Goal: Task Accomplishment & Management: Manage account settings

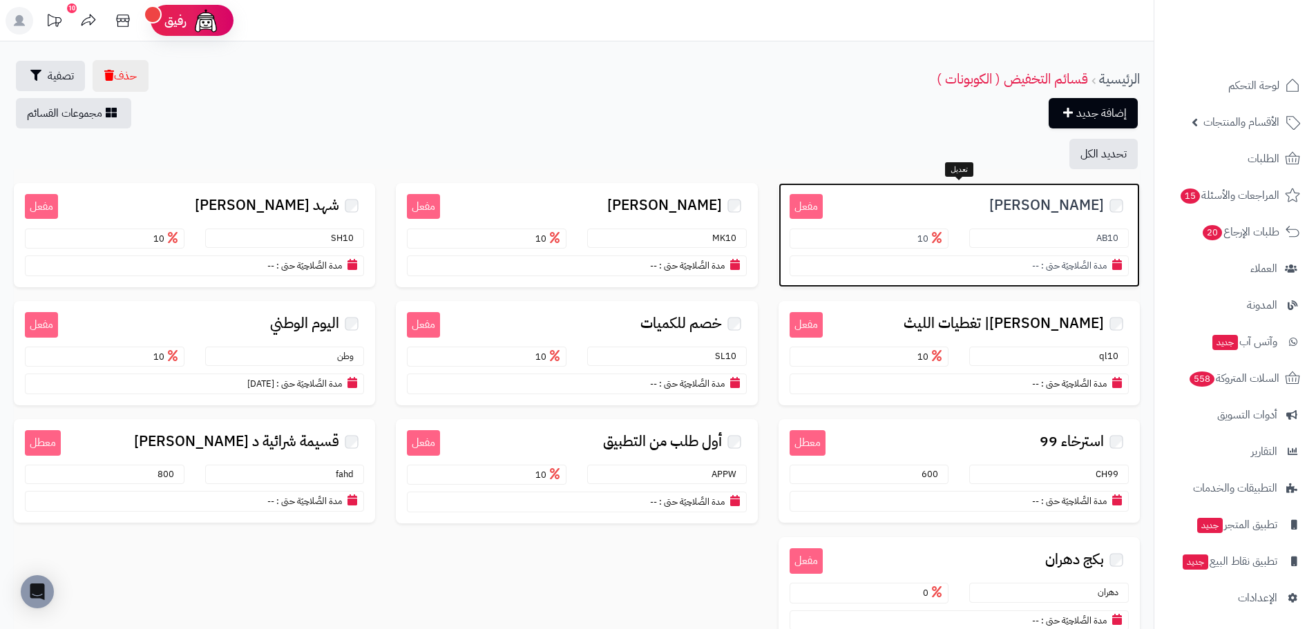
click at [1059, 201] on span "[PERSON_NAME]" at bounding box center [1046, 206] width 115 height 16
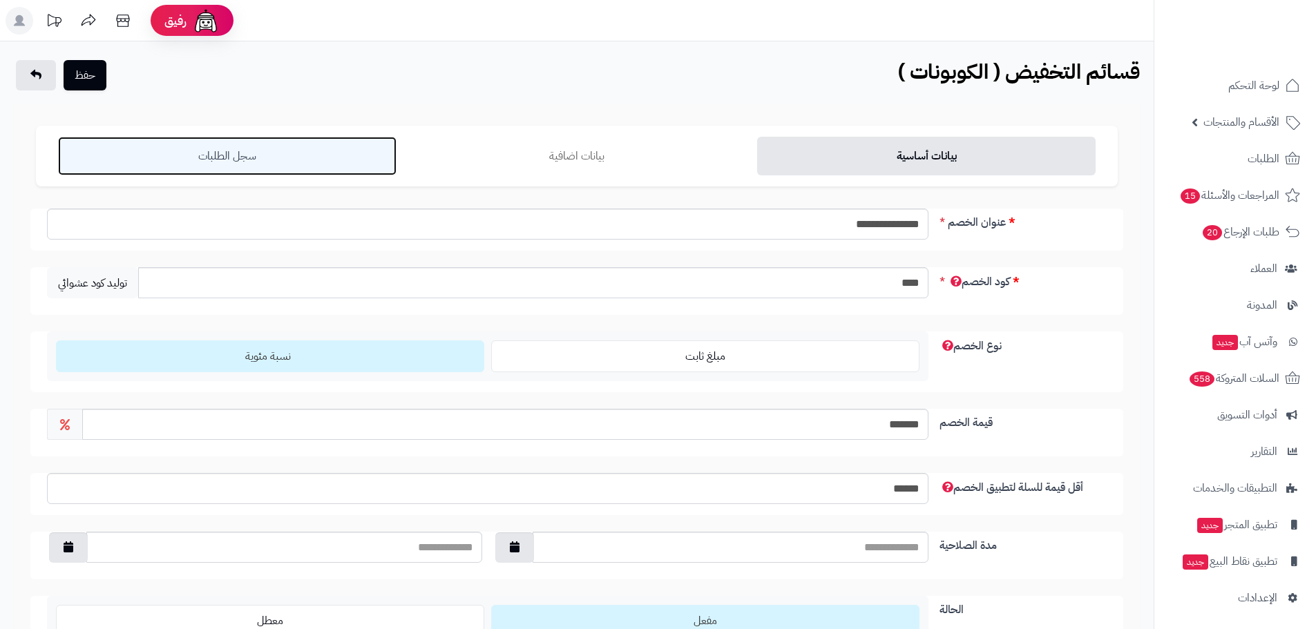
click at [240, 169] on link "سجل الطلبات" at bounding box center [227, 156] width 338 height 39
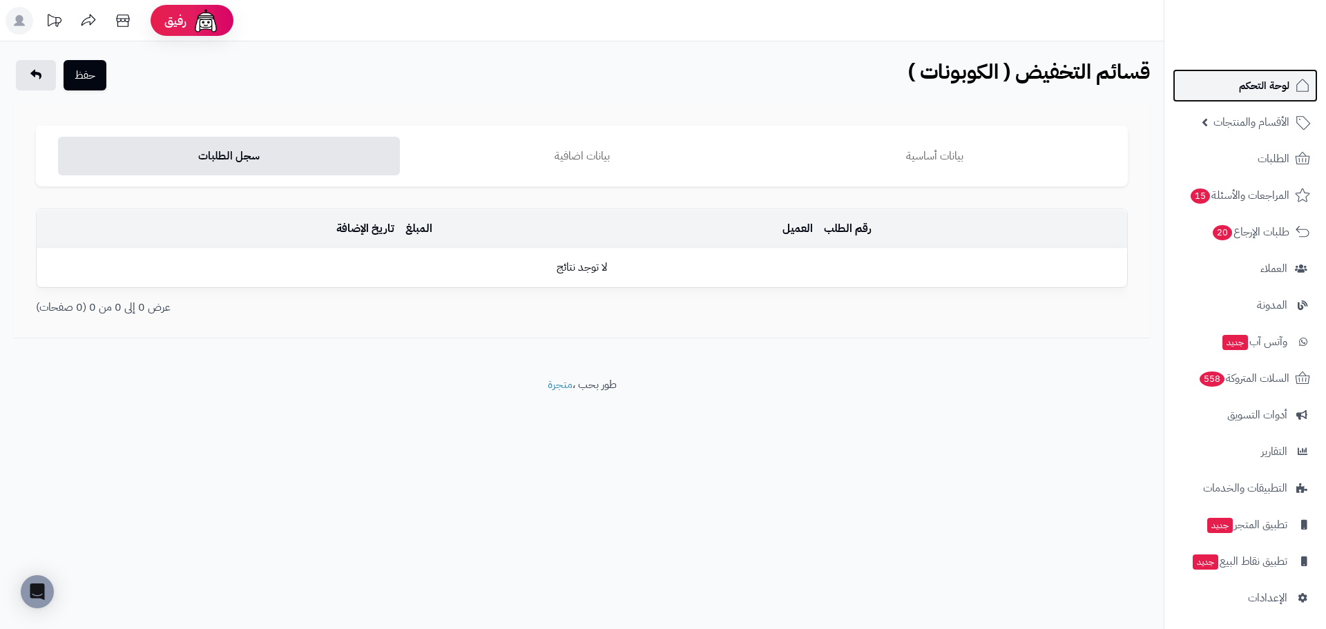
click at [1290, 88] on link "لوحة التحكم" at bounding box center [1245, 85] width 145 height 33
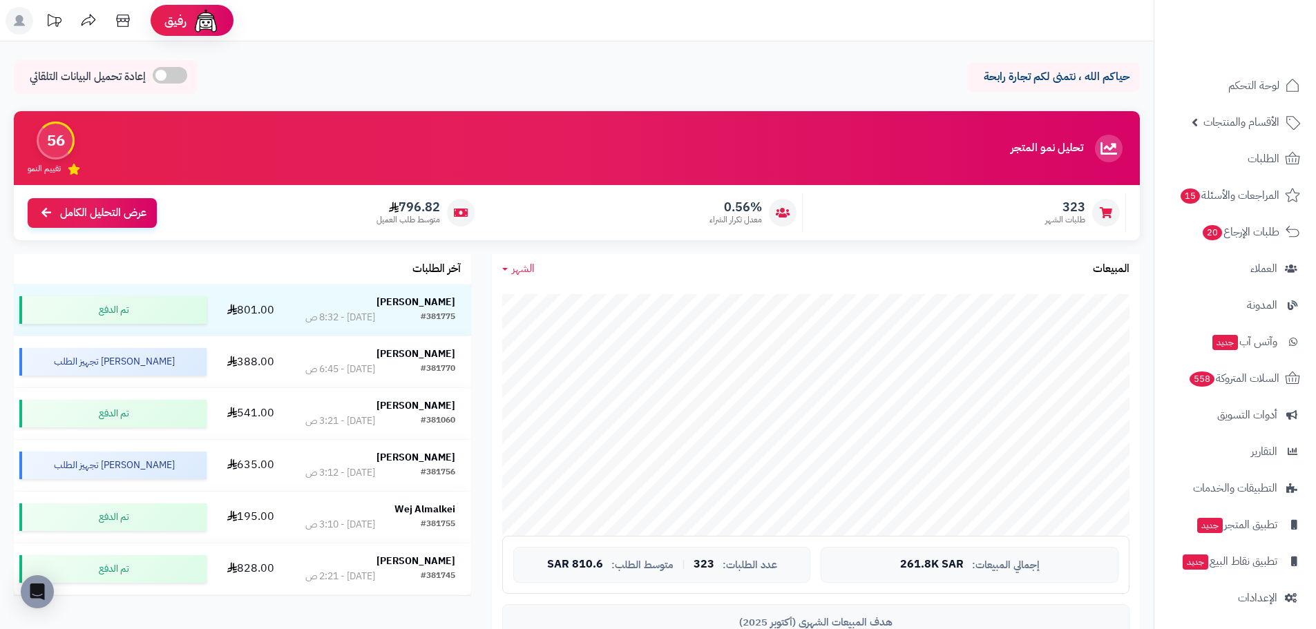
click at [528, 266] on span "الشهر" at bounding box center [523, 268] width 23 height 17
click at [559, 312] on link "اليوم" at bounding box center [547, 302] width 110 height 26
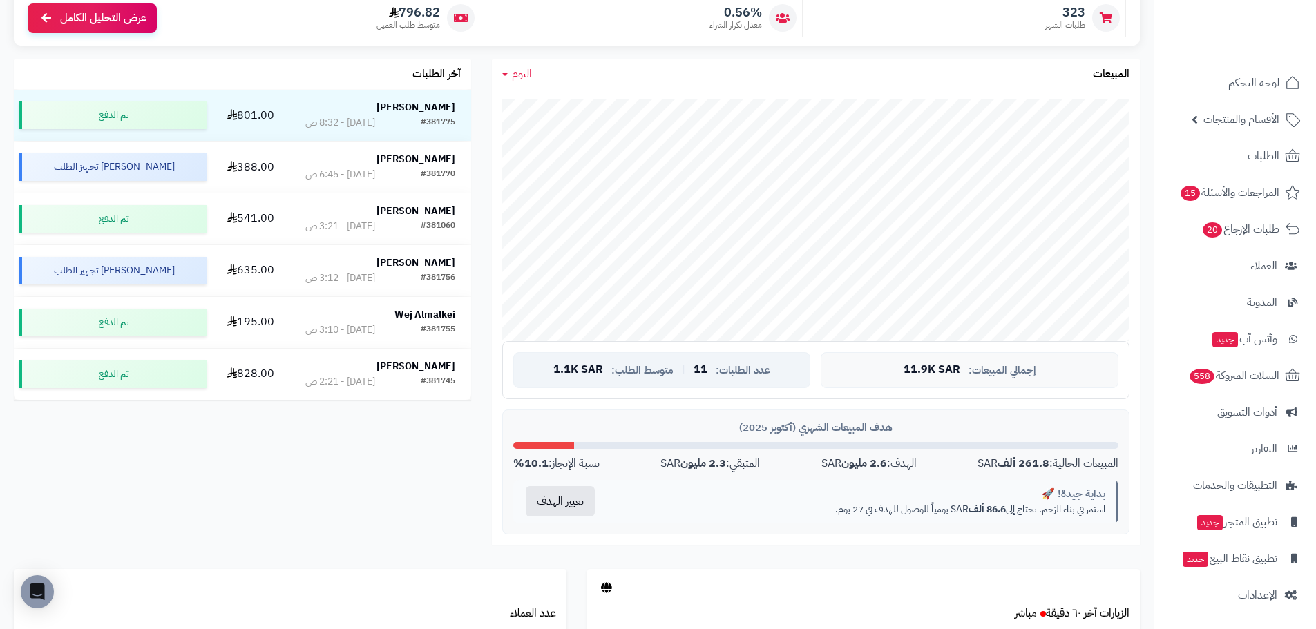
scroll to position [207, 0]
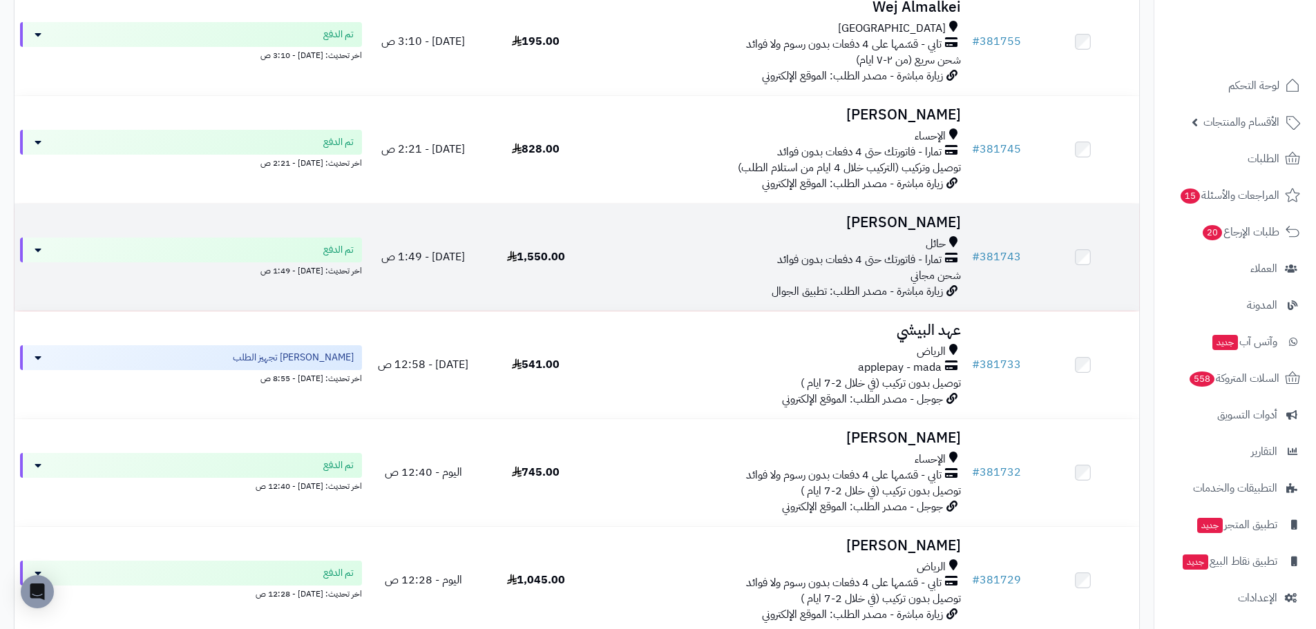
scroll to position [820, 0]
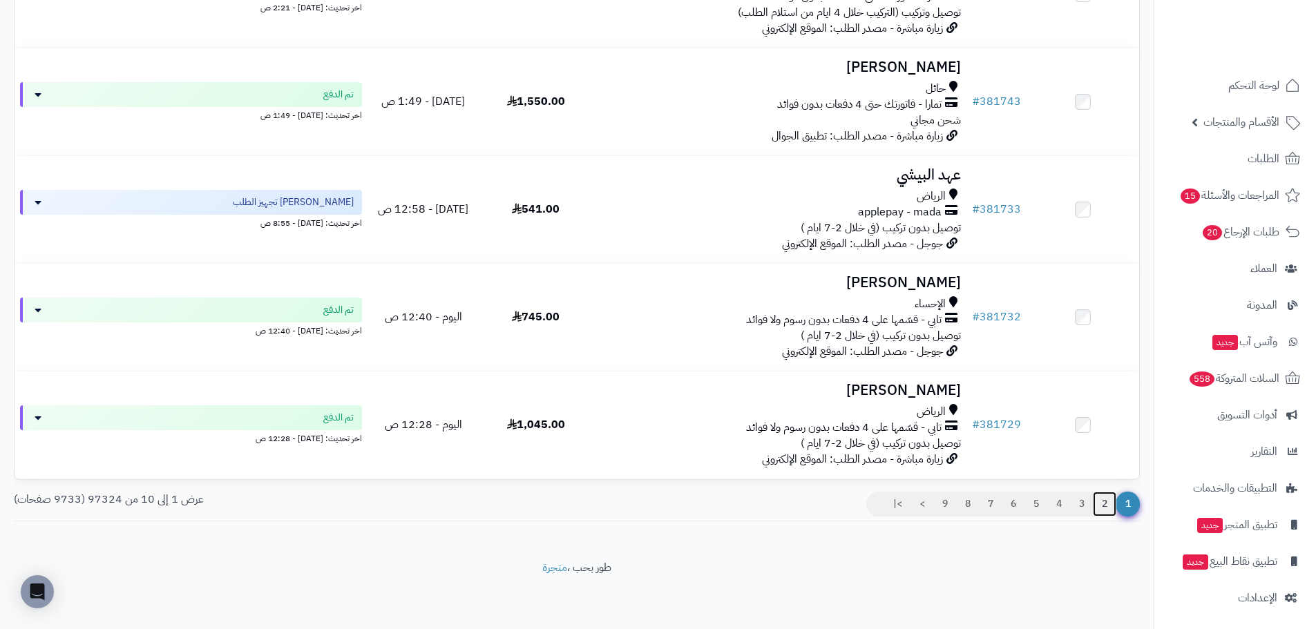
click at [1097, 503] on link "2" at bounding box center [1104, 504] width 23 height 25
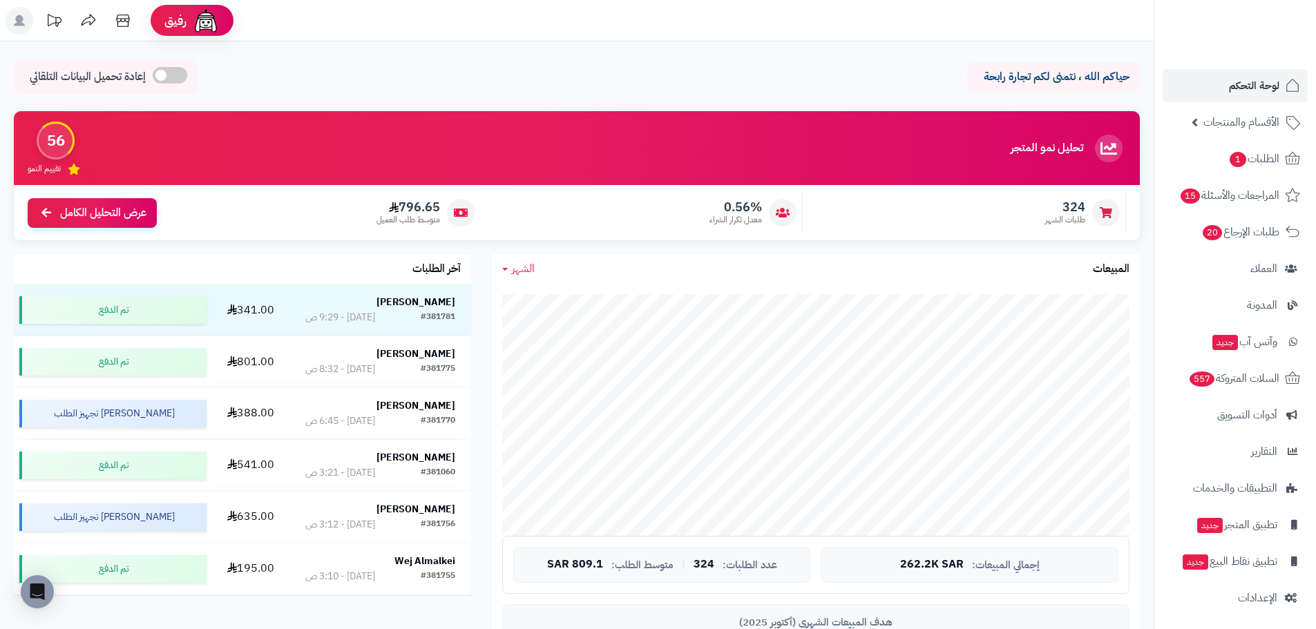
click at [520, 271] on span "الشهر" at bounding box center [523, 268] width 23 height 17
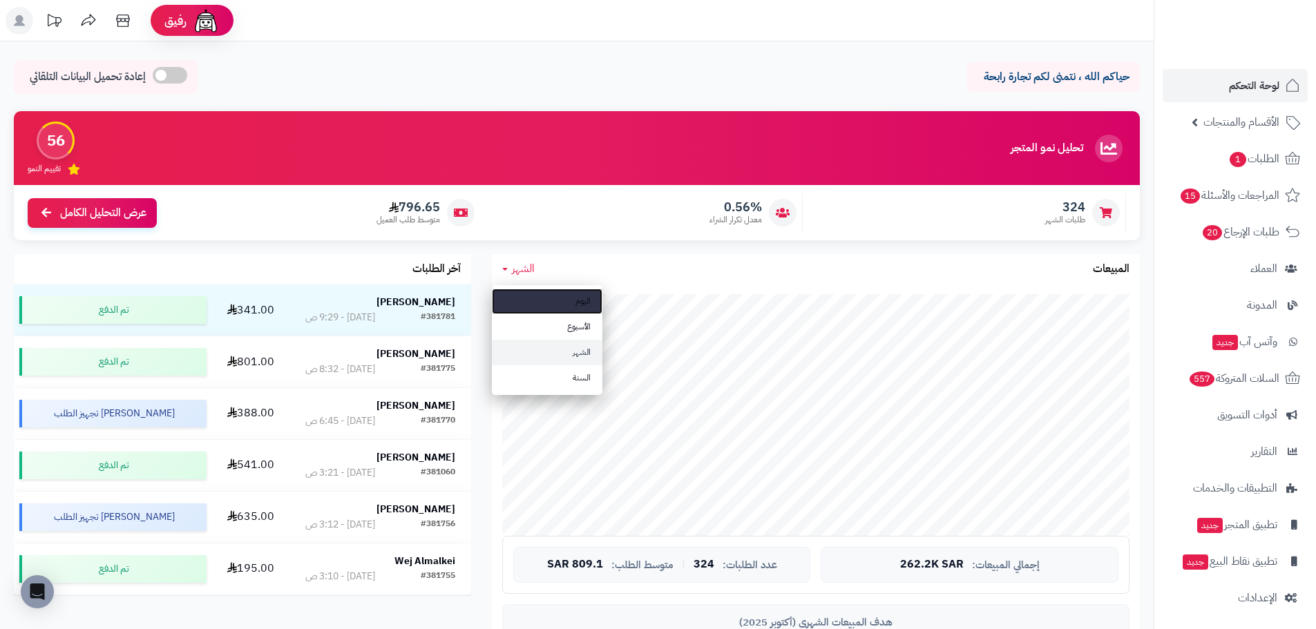
click at [557, 294] on link "اليوم" at bounding box center [547, 302] width 110 height 26
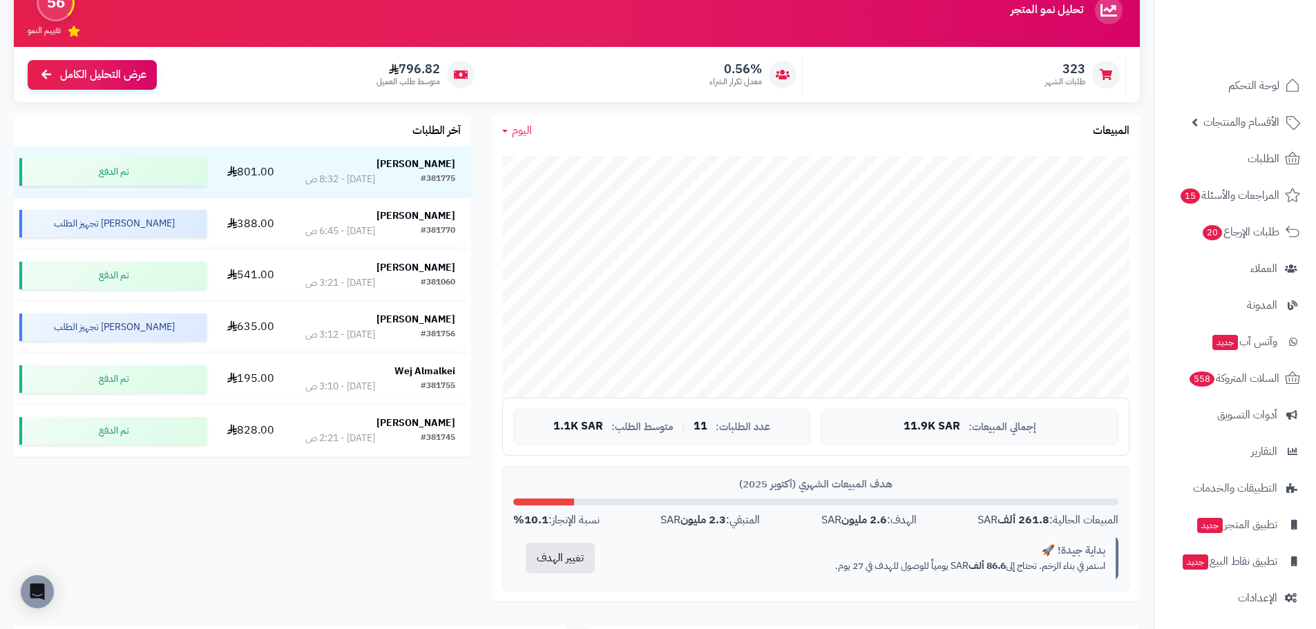
scroll to position [3, 0]
click at [526, 126] on span "اليوم" at bounding box center [522, 130] width 20 height 17
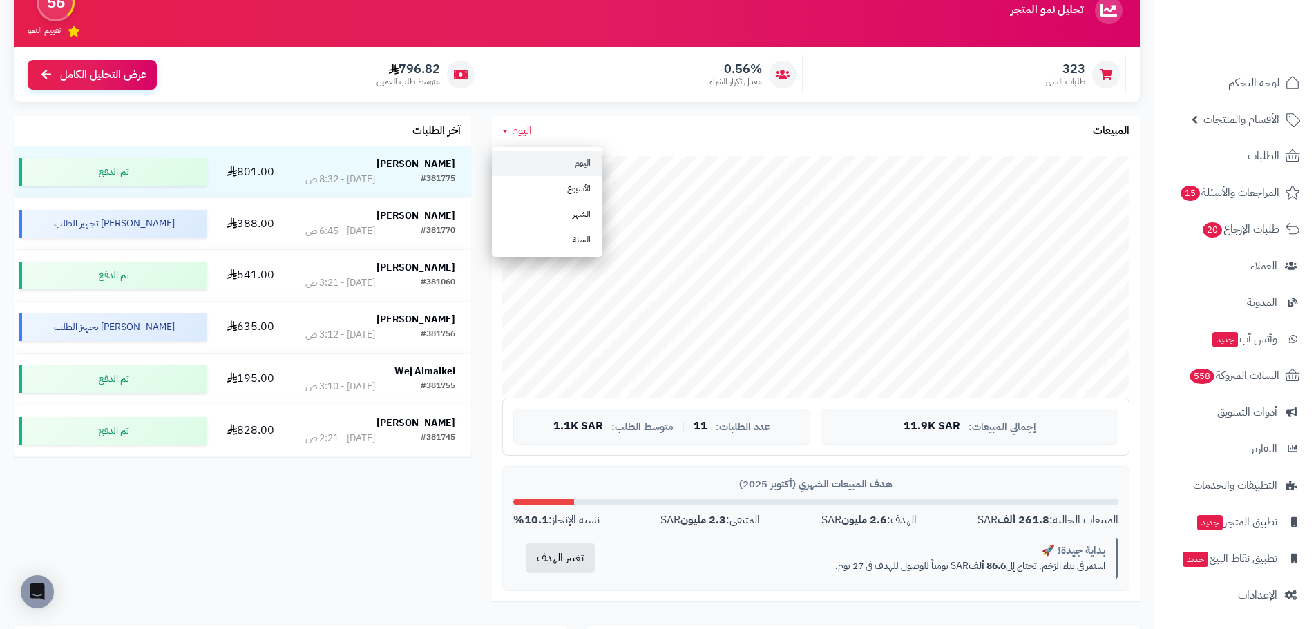
click at [553, 165] on link "اليوم" at bounding box center [547, 164] width 110 height 26
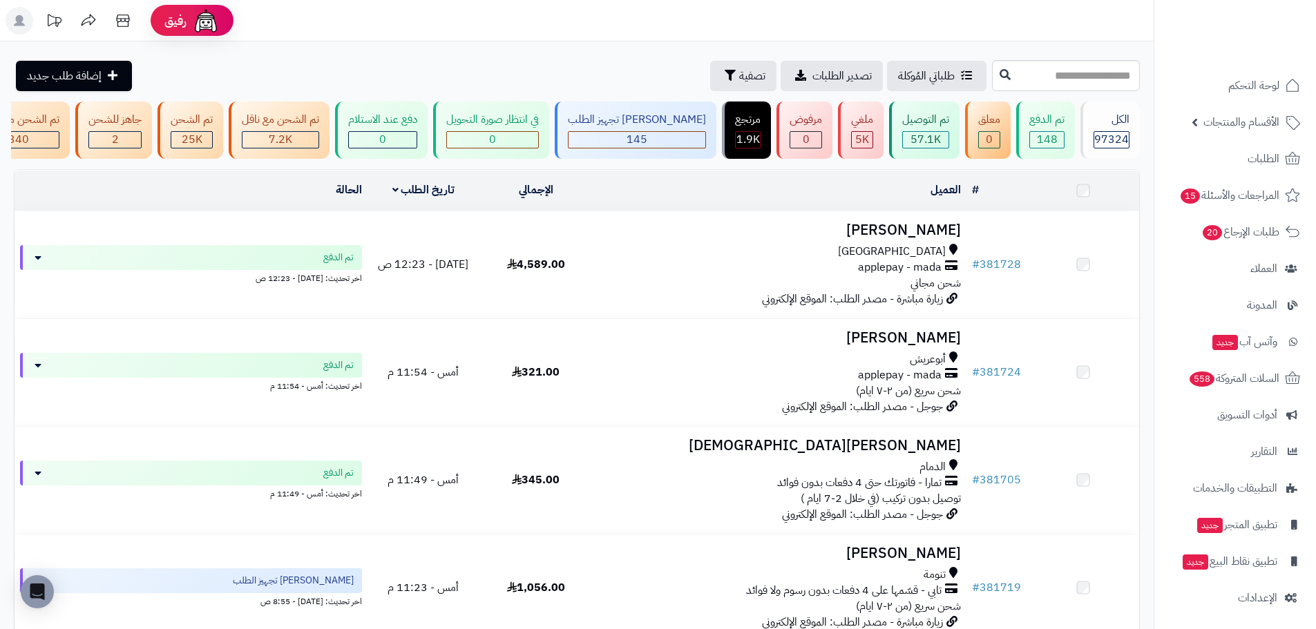
scroll to position [69, 0]
